Goal: Check status

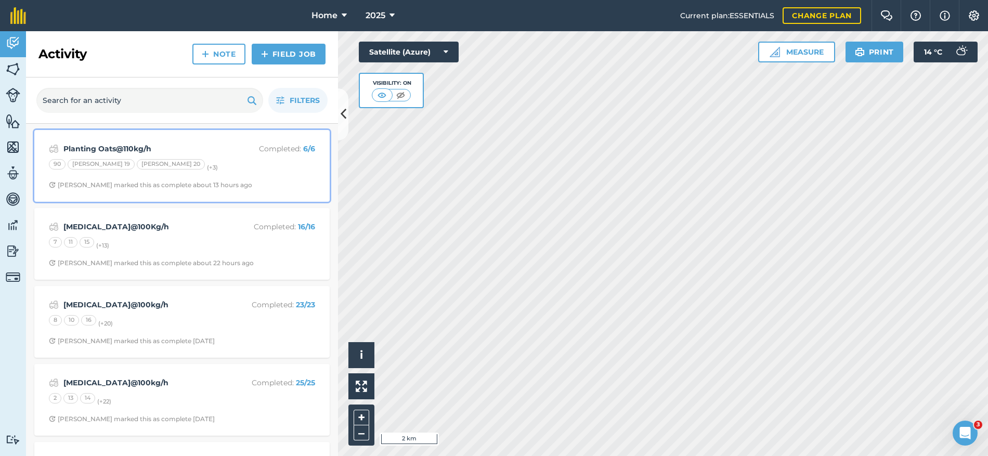
click at [271, 175] on div "Planting Oats@110kg/h Completed : 6 / 6 90 Boyles 19 Boyles 20 (+ 3 ) Stephen S…" at bounding box center [182, 165] width 283 height 59
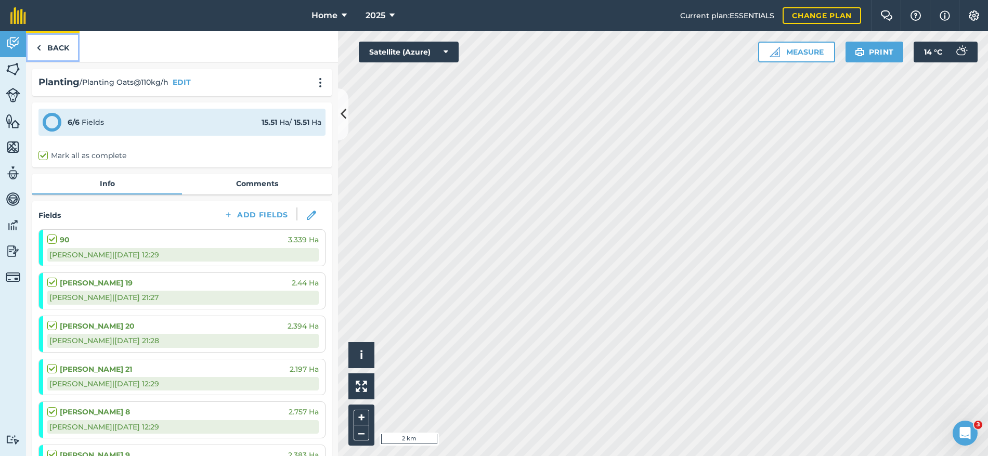
click at [63, 47] on link "Back" at bounding box center [53, 46] width 54 height 31
